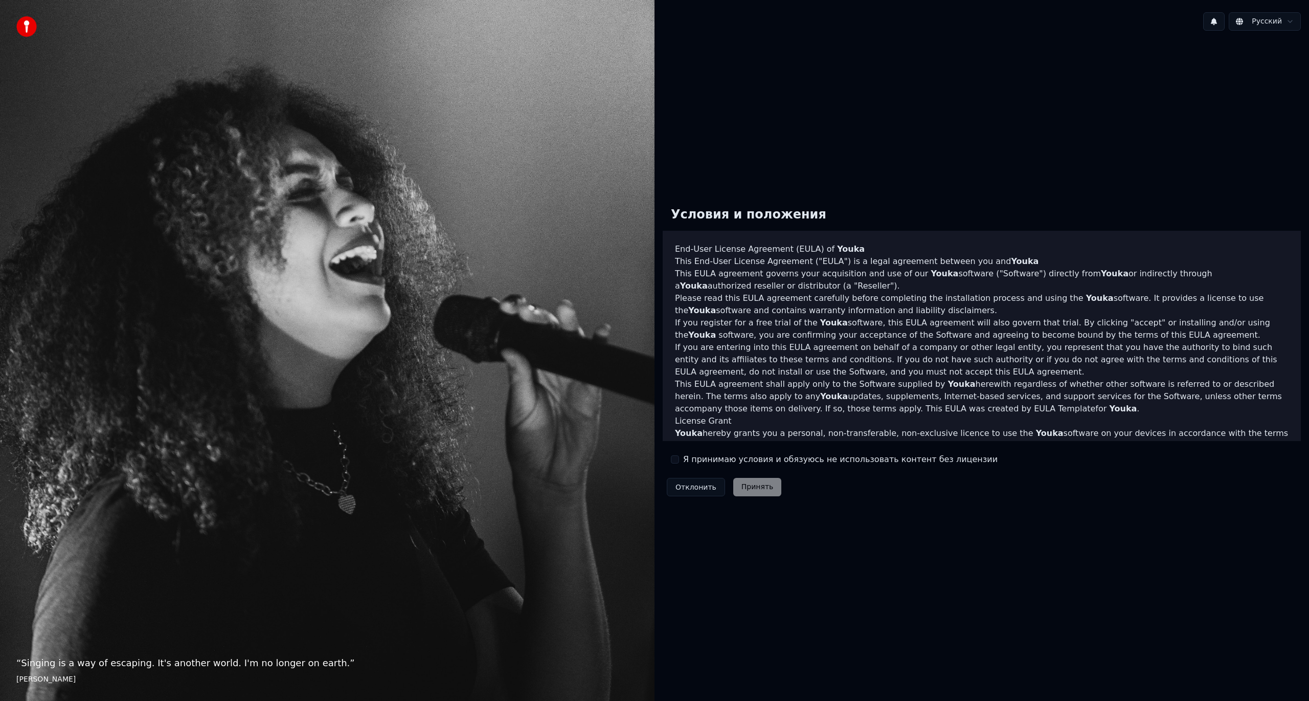
click at [716, 461] on label "Я принимаю условия и обязуюсь не использовать контент без лицензии" at bounding box center [840, 459] width 314 height 12
click at [679, 461] on button "Я принимаю условия и обязуюсь не использовать контент без лицензии" at bounding box center [675, 459] width 8 height 8
click at [737, 483] on button "Принять" at bounding box center [757, 487] width 49 height 18
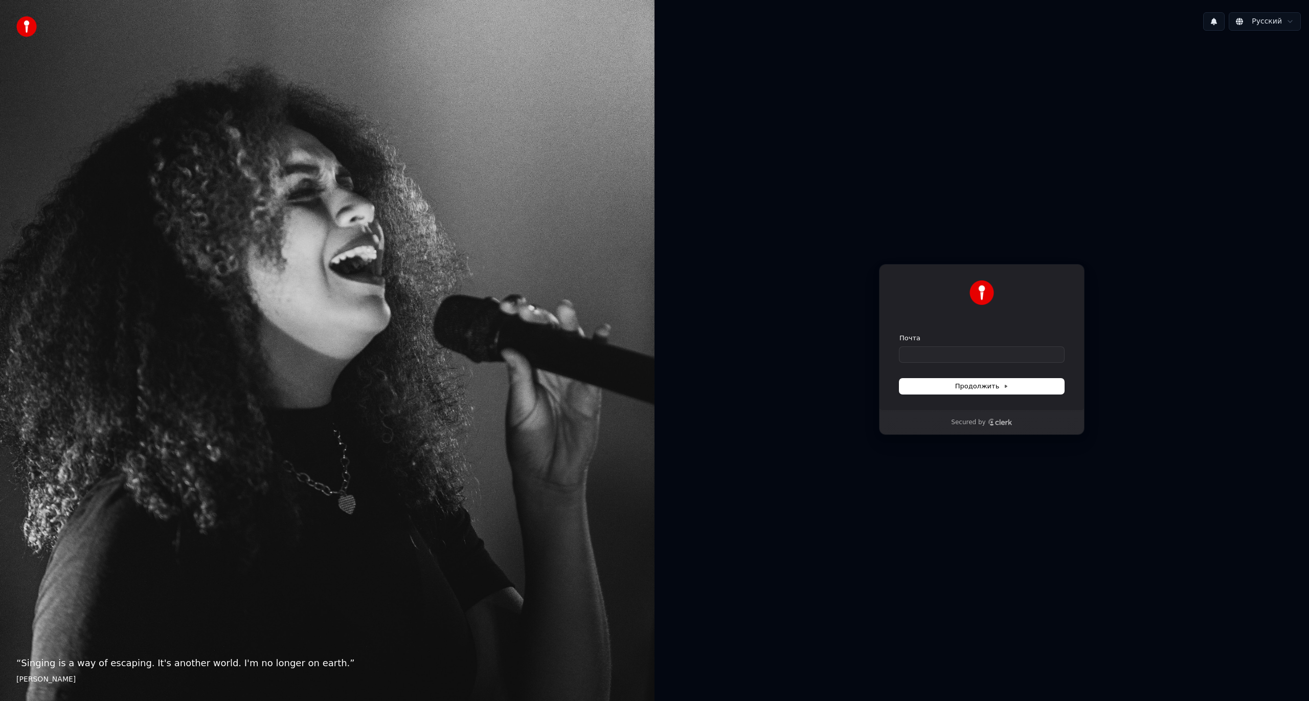
click at [956, 427] on div "Secured by" at bounding box center [982, 422] width 205 height 25
click at [960, 424] on p "Secured by" at bounding box center [968, 422] width 34 height 8
click at [979, 350] on input "Почта" at bounding box center [982, 354] width 165 height 15
drag, startPoint x: 976, startPoint y: 371, endPoint x: 977, endPoint y: 379, distance: 7.7
click at [977, 378] on form "Почта Продолжить" at bounding box center [982, 363] width 165 height 60
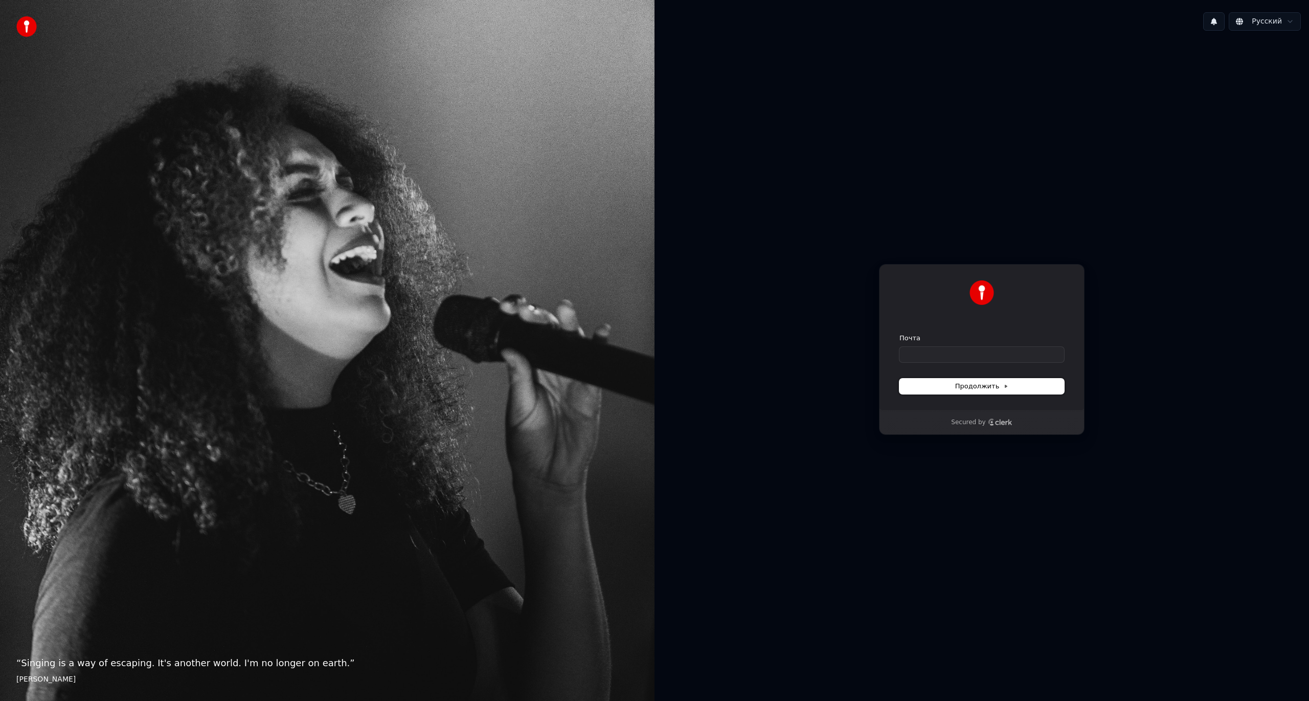
click at [983, 391] on button "Продолжить" at bounding box center [982, 385] width 165 height 15
